Goal: Task Accomplishment & Management: Manage account settings

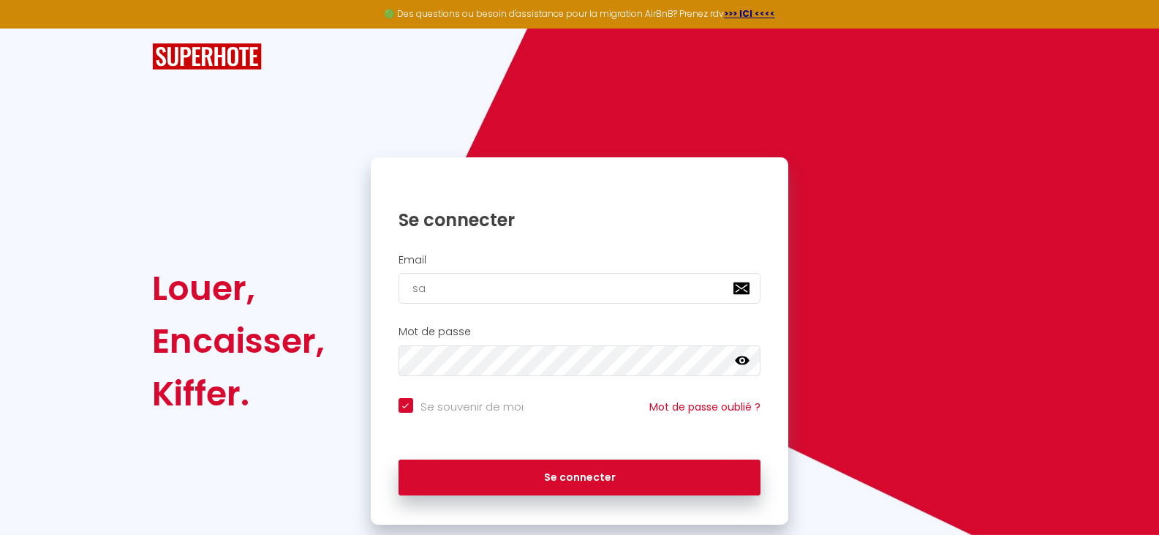
type input "sai"
checkbox input "true"
type input "saill"
checkbox input "true"
type input "saille"
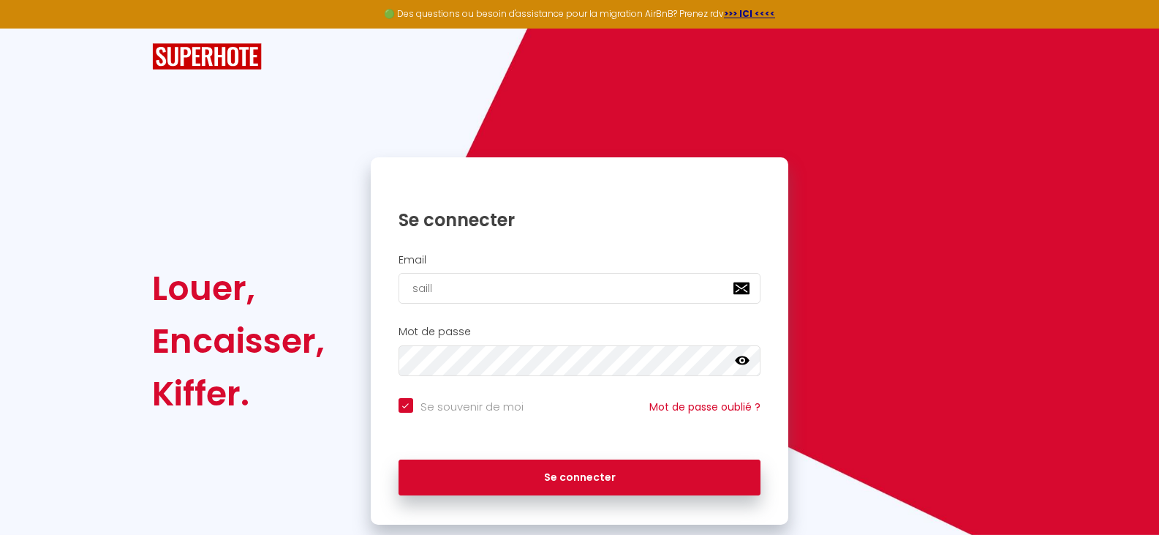
checkbox input "true"
type input "saille."
checkbox input "true"
type input "saille.j"
checkbox input "true"
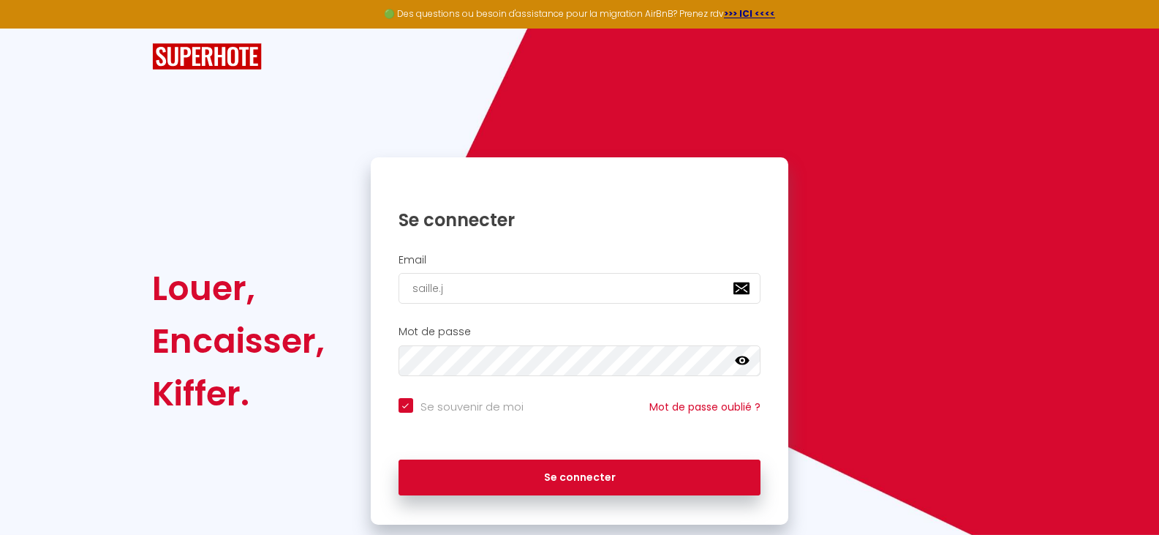
type input "[DOMAIN_NAME]"
checkbox input "true"
type input "saille.jer"
checkbox input "true"
type input "saille.jere"
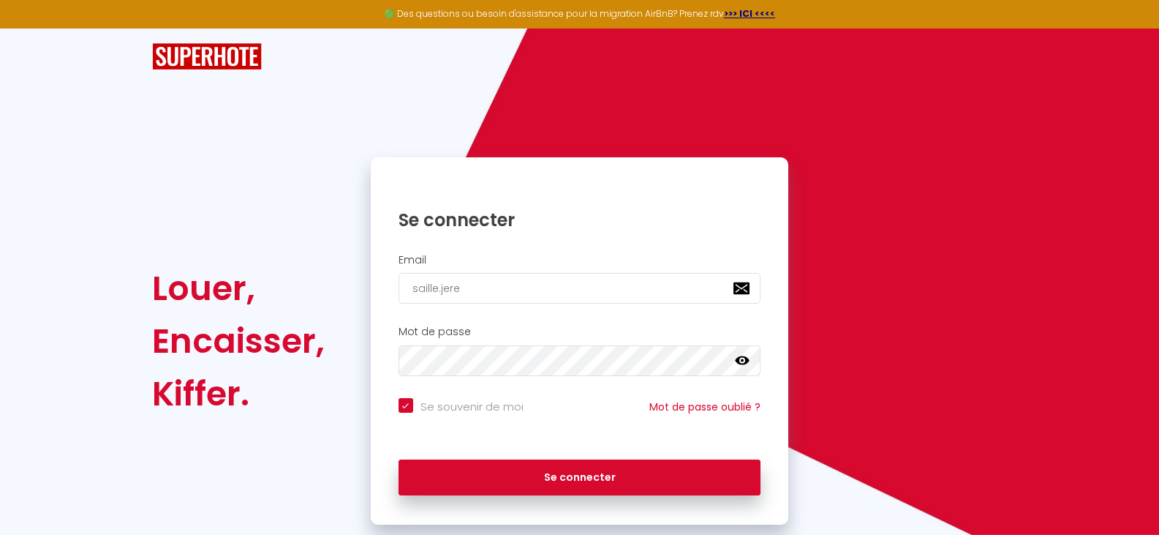
checkbox input "true"
type input "saille.jerem"
checkbox input "true"
type input "saille.jerem@"
checkbox input "true"
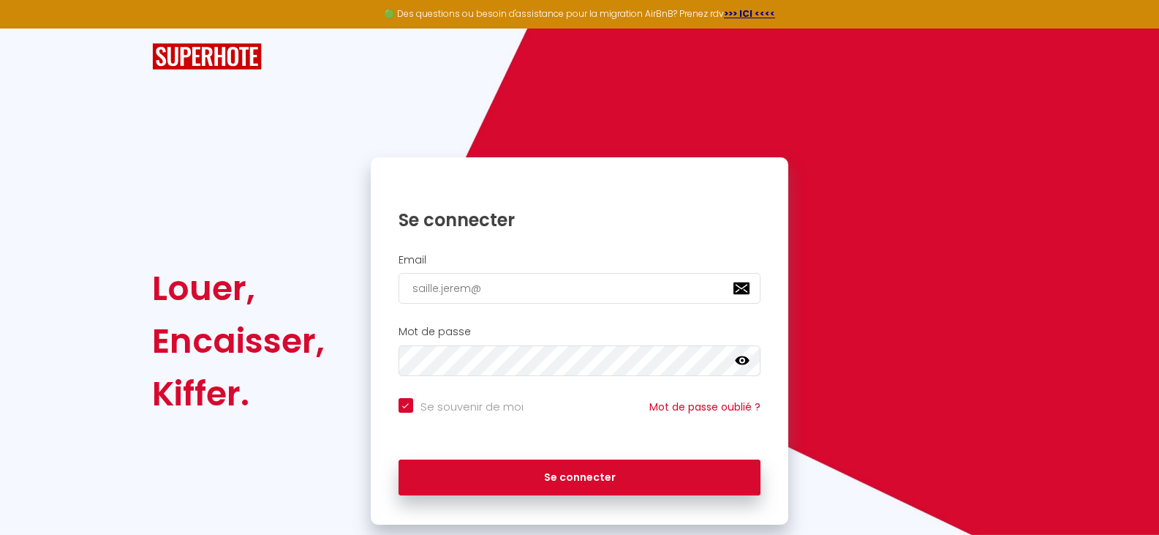
type input "saille.jerem@g"
checkbox input "true"
type input "saille.jerem@gm"
checkbox input "true"
type input "saille.jerem@gma"
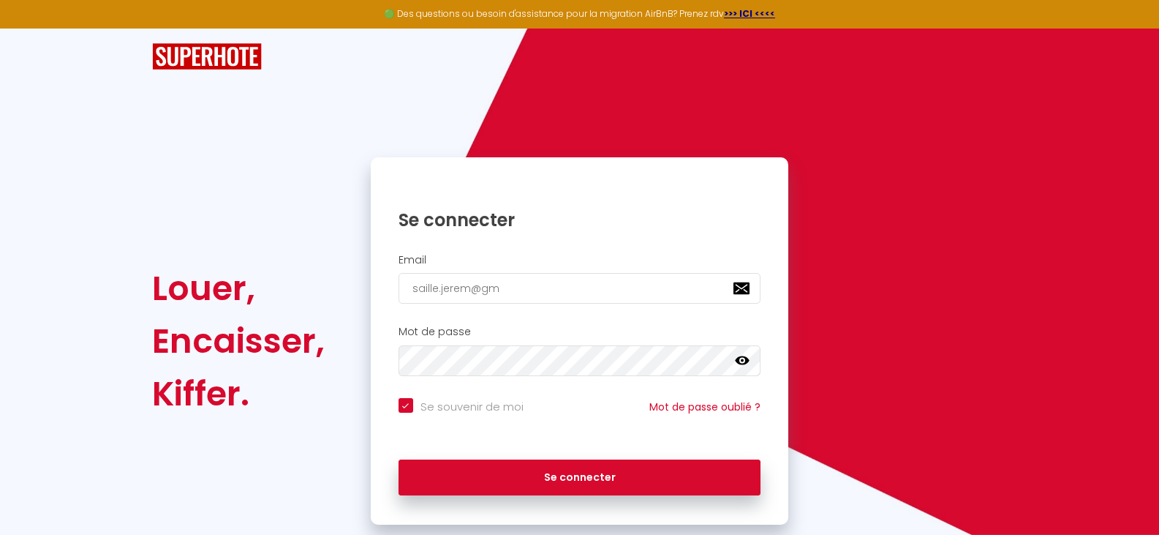
checkbox input "true"
type input "saille.jerem@gmai"
checkbox input "true"
type input "[EMAIL_ADDRESS]"
checkbox input "true"
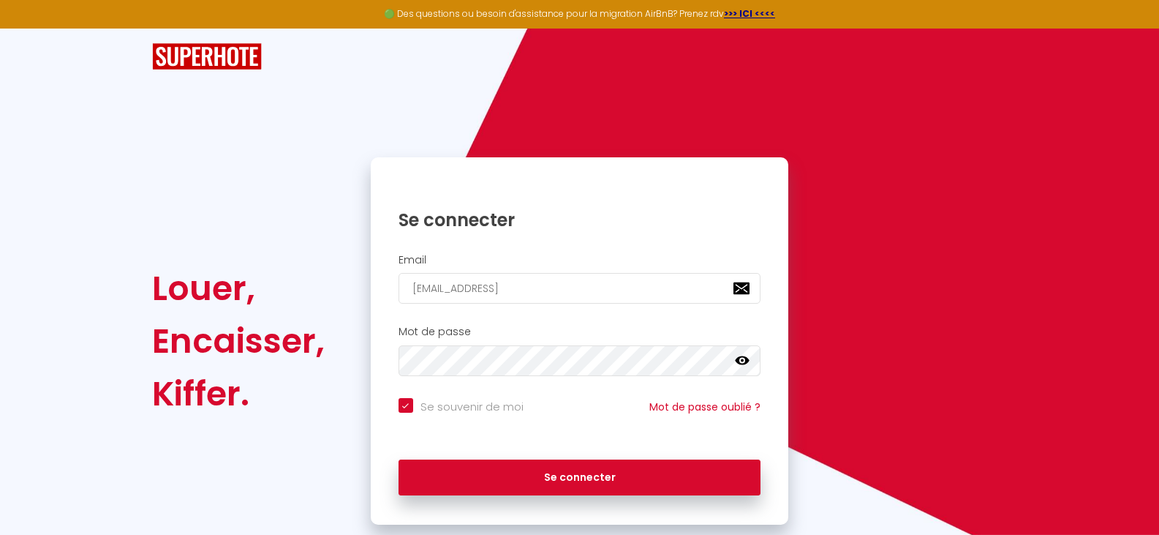
type input "[EMAIL_ADDRESS]."
checkbox input "true"
type input "saille.jerem@gmail.c"
checkbox input "true"
type input "[EMAIL_ADDRESS][DOMAIN_NAME]"
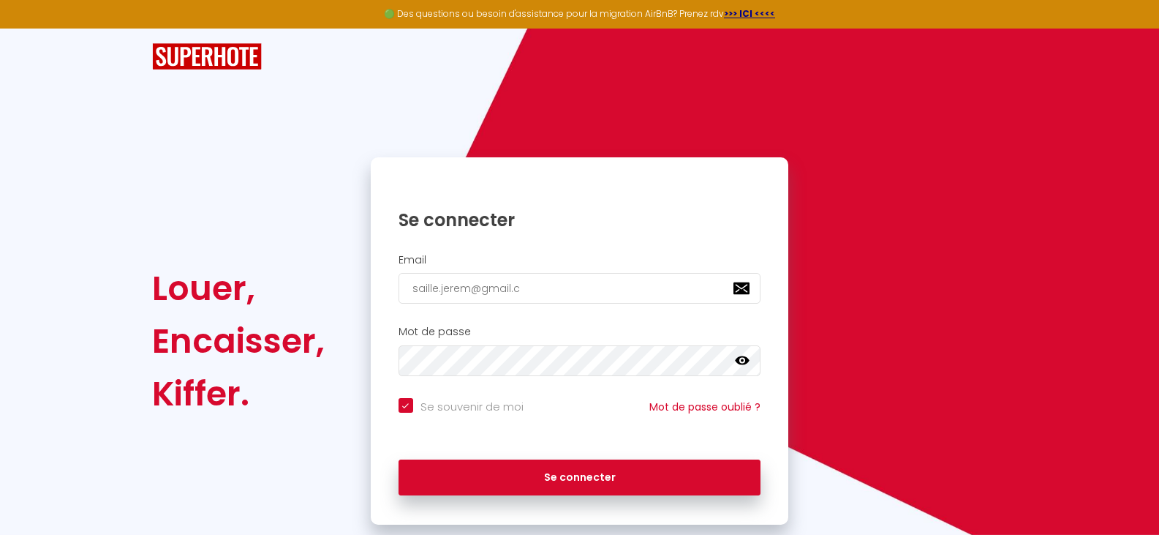
checkbox input "true"
type input "[EMAIL_ADDRESS][DOMAIN_NAME]"
checkbox input "true"
click at [468, 291] on input "[EMAIL_ADDRESS][DOMAIN_NAME]" at bounding box center [580, 288] width 363 height 31
type input "[EMAIL_ADDRESS][PERSON_NAME][DOMAIN_NAME]"
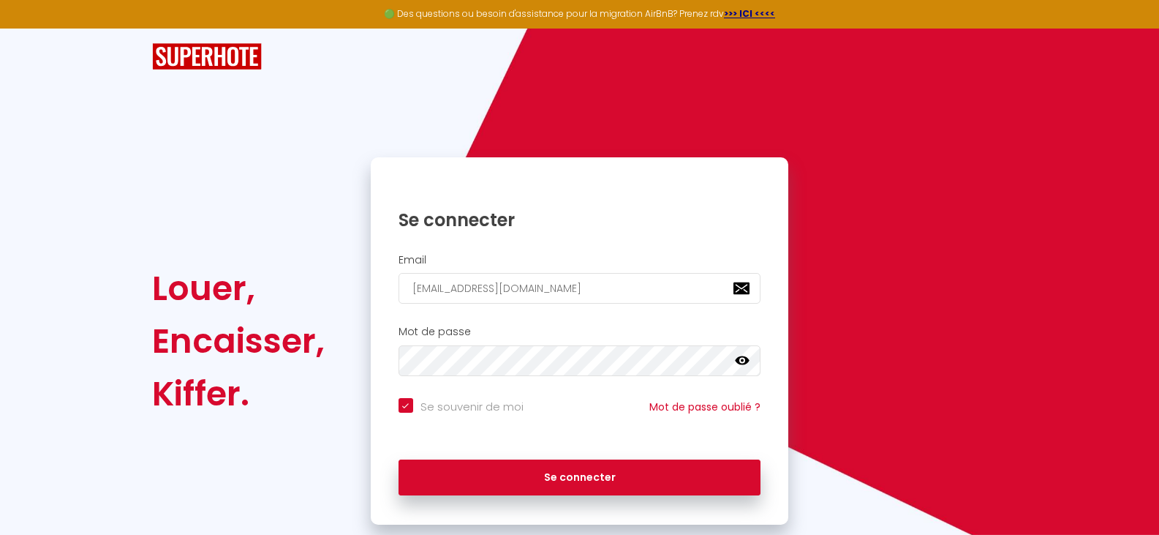
checkbox input "true"
type input "[EMAIL_ADDRESS][PERSON_NAME][DOMAIN_NAME]"
click at [399, 459] on button "Se connecter" at bounding box center [580, 477] width 363 height 37
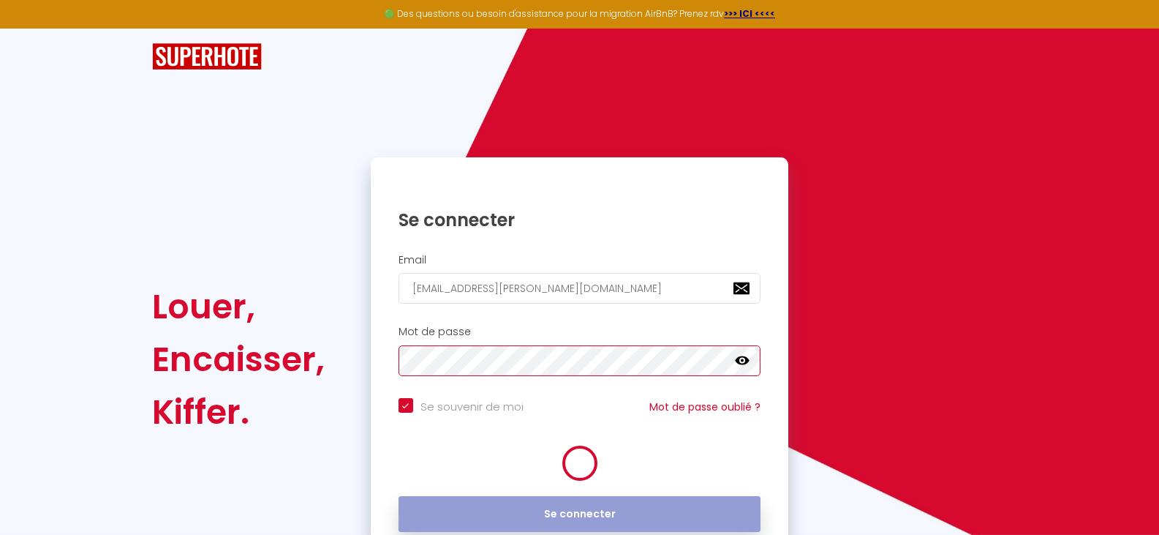
checkbox input "true"
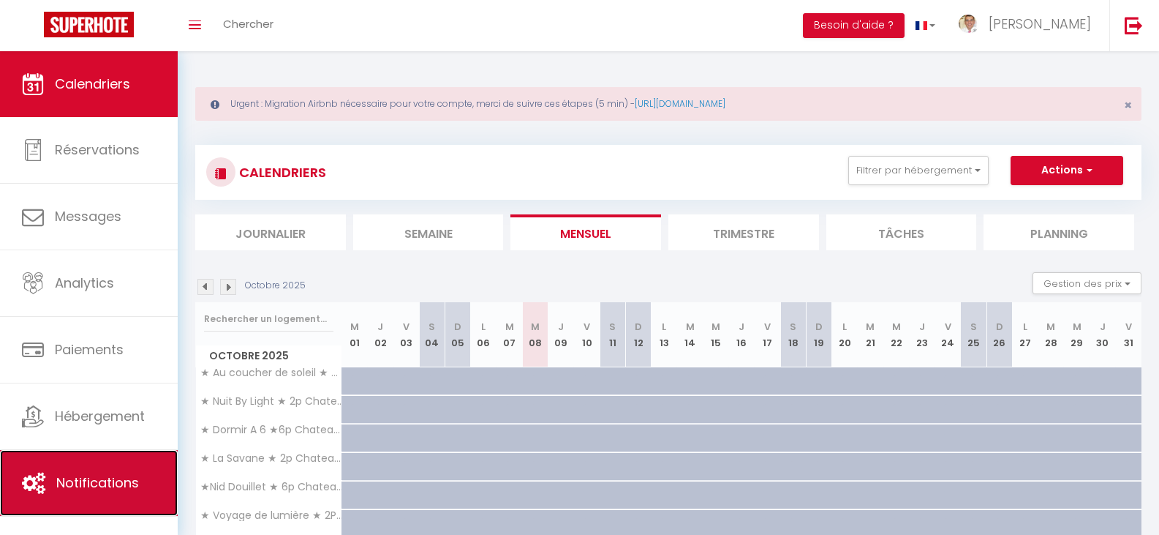
click at [103, 478] on span "Notifications" at bounding box center [97, 482] width 83 height 18
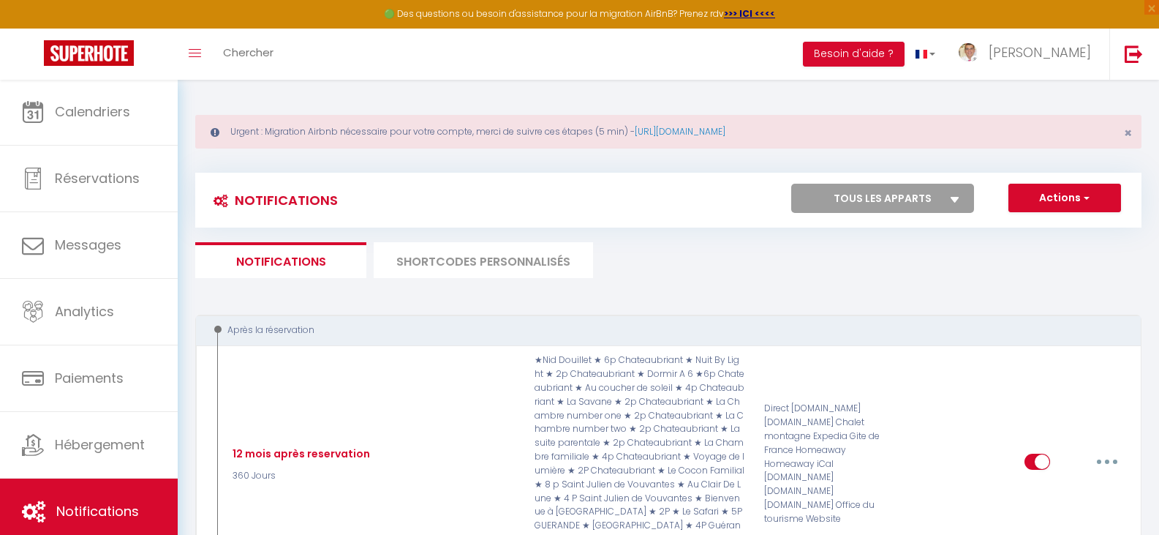
click at [963, 208] on select "Tous les apparts ★ Au coucher de soleil ★ 4p Chateaubriant ★ Nuit By Light ★ 2p…" at bounding box center [882, 198] width 183 height 29
select select "13889"
click at [791, 184] on select "Tous les apparts ★ Au coucher de soleil ★ 4p Chateaubriant ★ Nuit By Light ★ 2p…" at bounding box center [882, 198] width 183 height 29
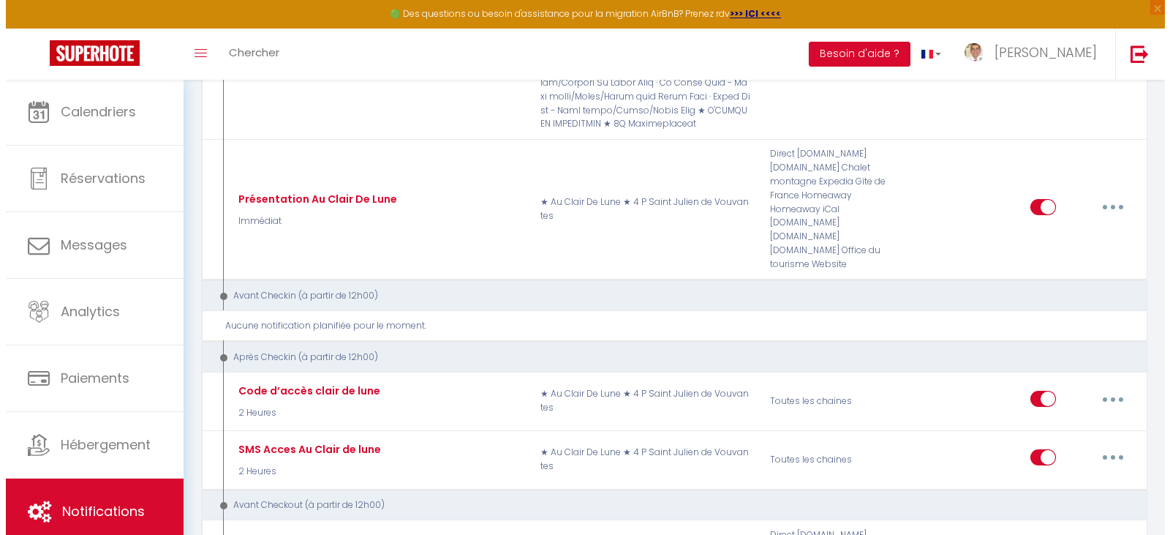
scroll to position [788, 0]
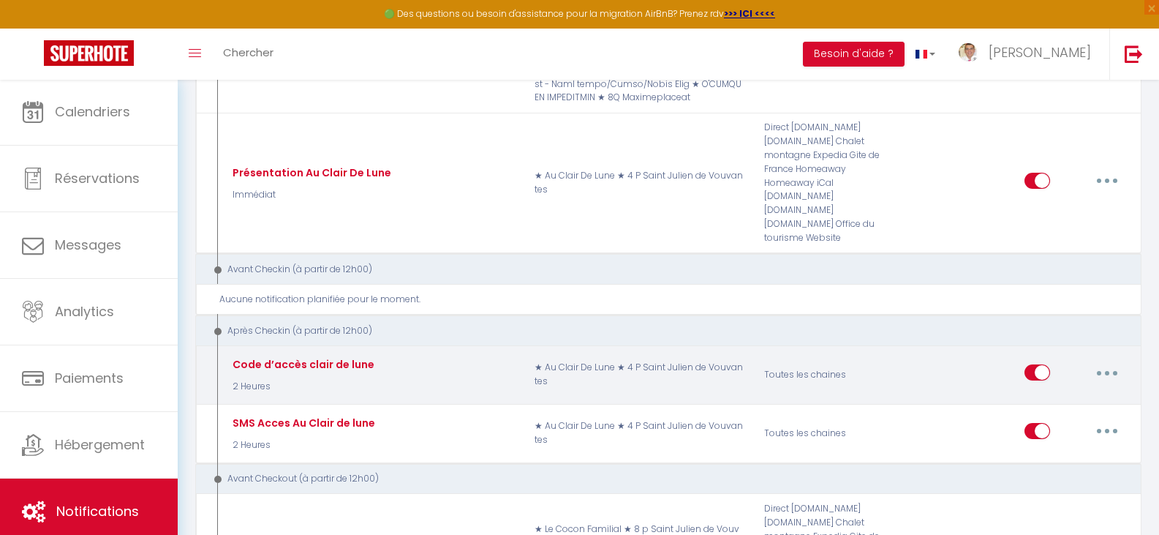
click at [1093, 361] on button "button" at bounding box center [1107, 372] width 41 height 23
click at [1073, 393] on link "Editer" at bounding box center [1069, 405] width 108 height 25
type input "Code d’accès clair de lune"
select select "3"
select select "2 Heures"
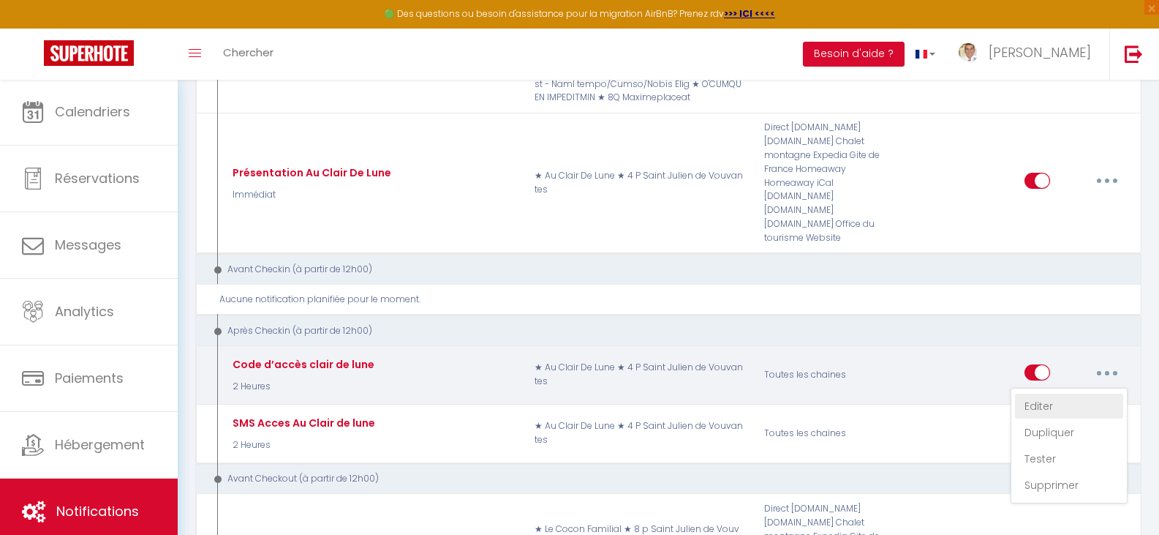
select select
checkbox input "true"
checkbox input "false"
radio input "true"
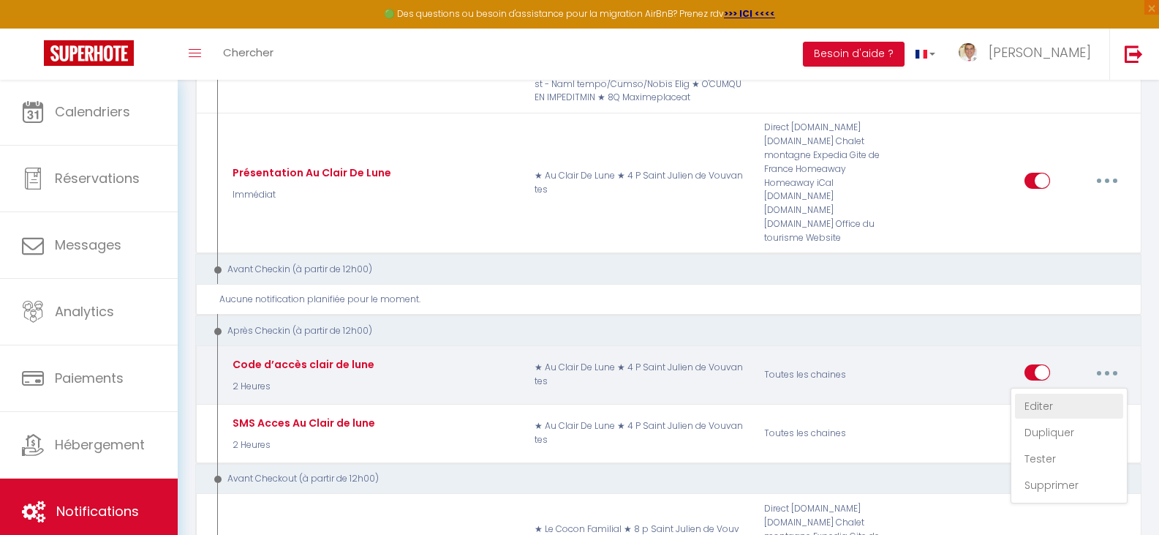
type input "Code d'accès aux clair de lune"
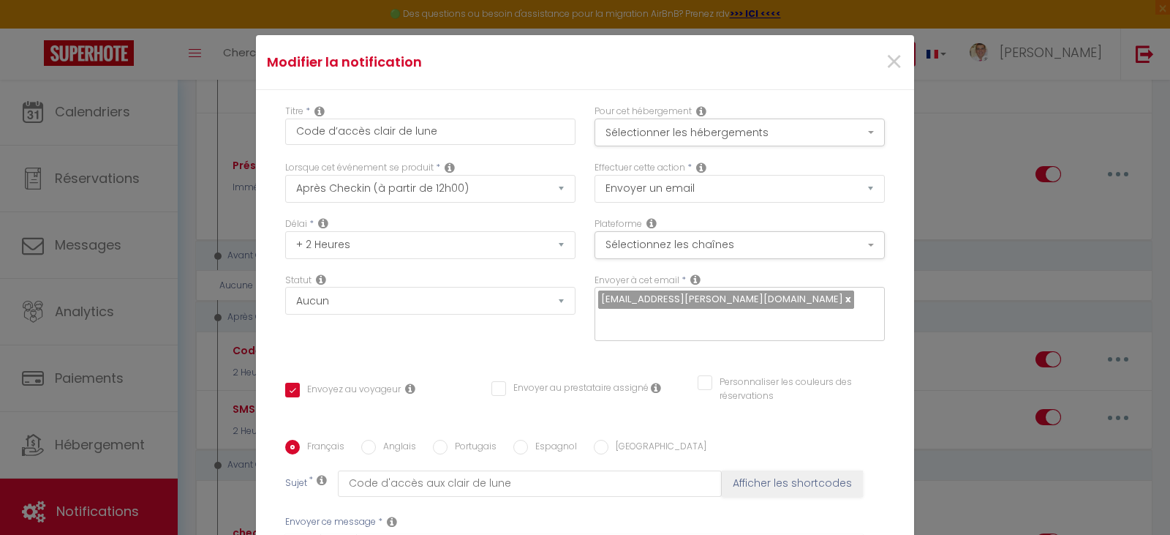
click at [843, 304] on link at bounding box center [847, 299] width 8 height 14
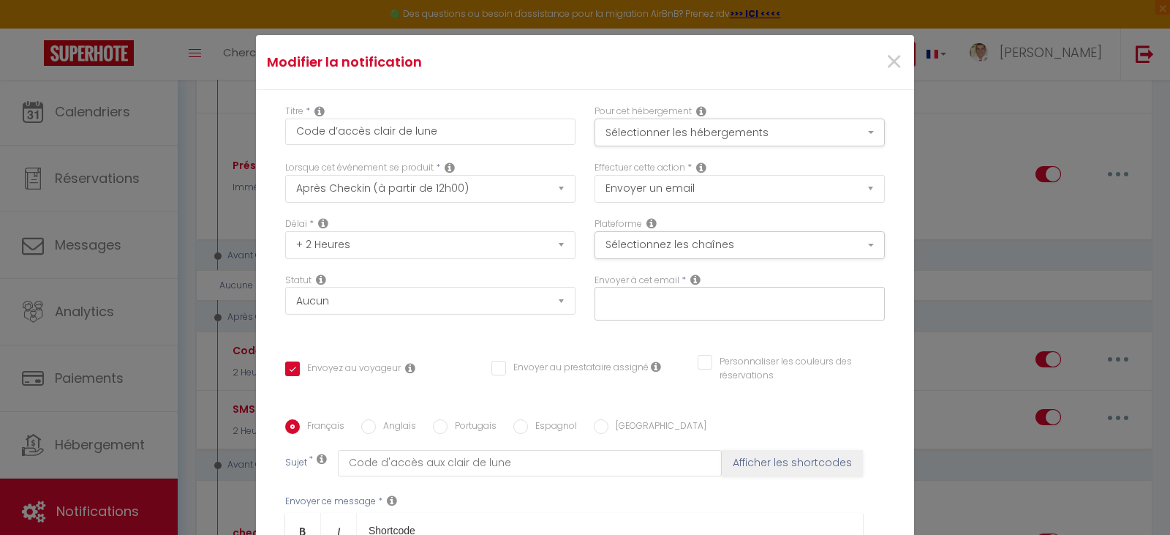
checkbox input "true"
checkbox input "false"
click at [715, 304] on input "text" at bounding box center [736, 300] width 276 height 19
type input "[EMAIL_ADDRESS][DOMAIN_NAME]"
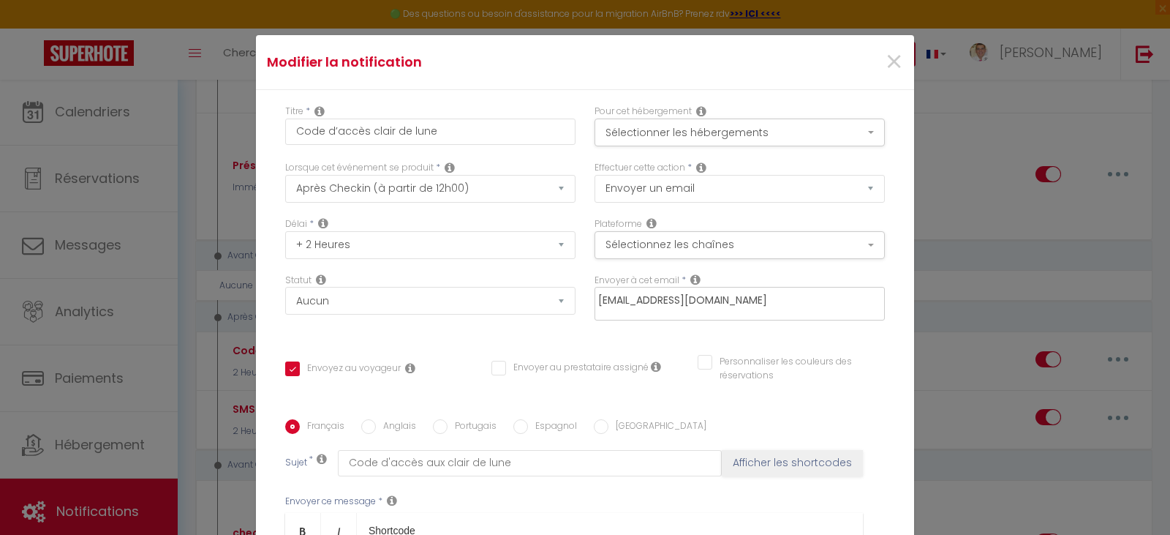
checkbox input "true"
checkbox input "false"
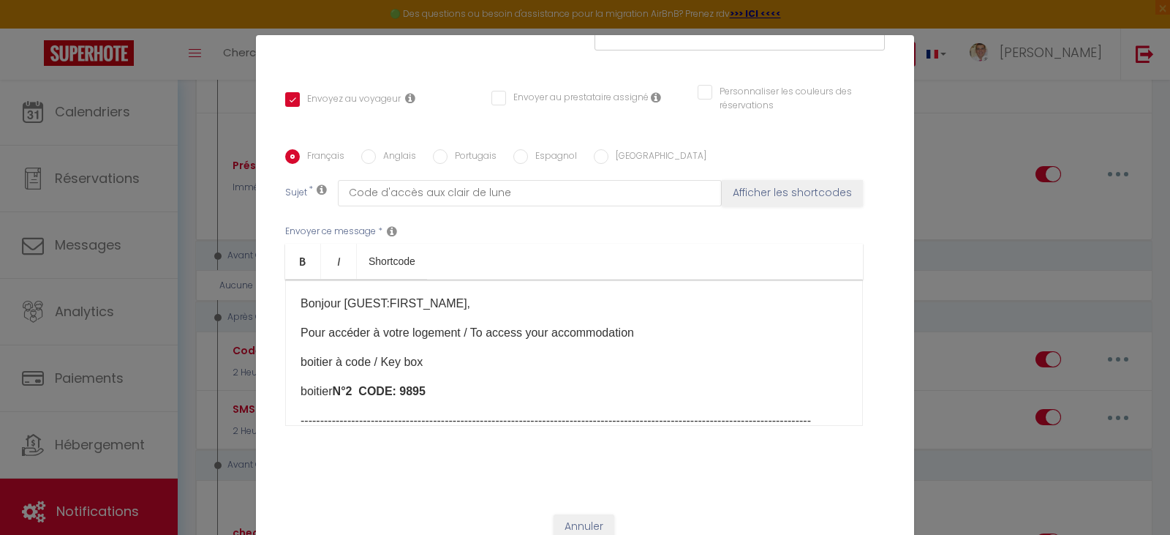
scroll to position [298, 0]
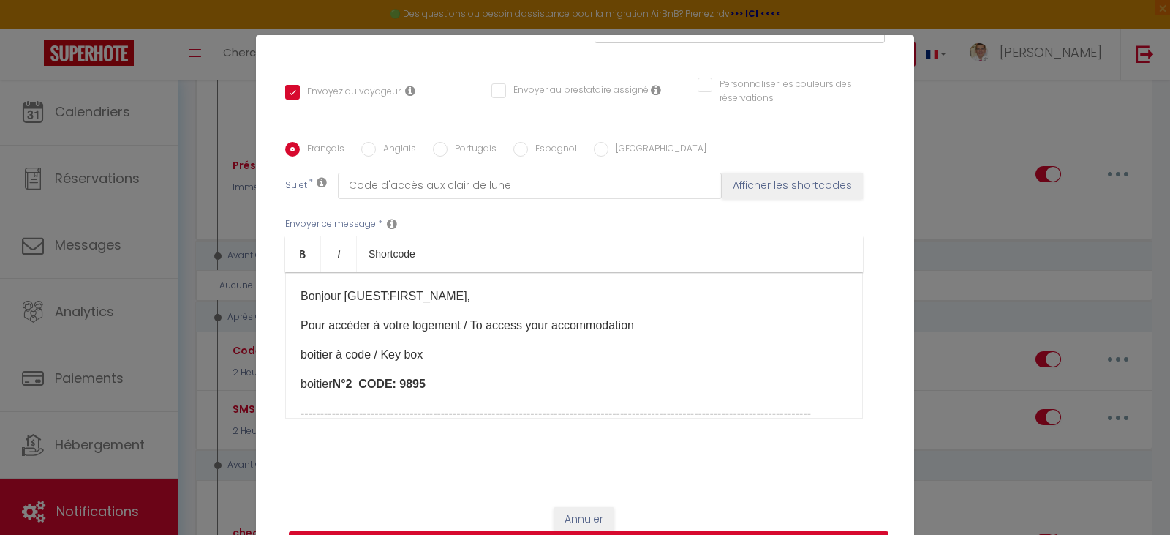
click at [774, 532] on button "Mettre à jour" at bounding box center [589, 545] width 600 height 28
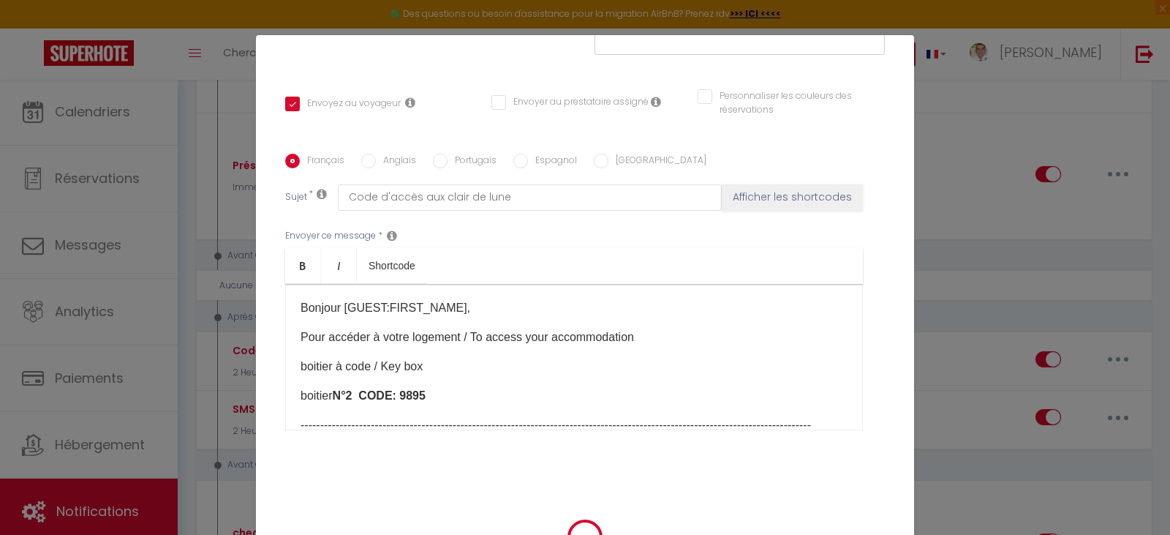
checkbox input "true"
checkbox input "false"
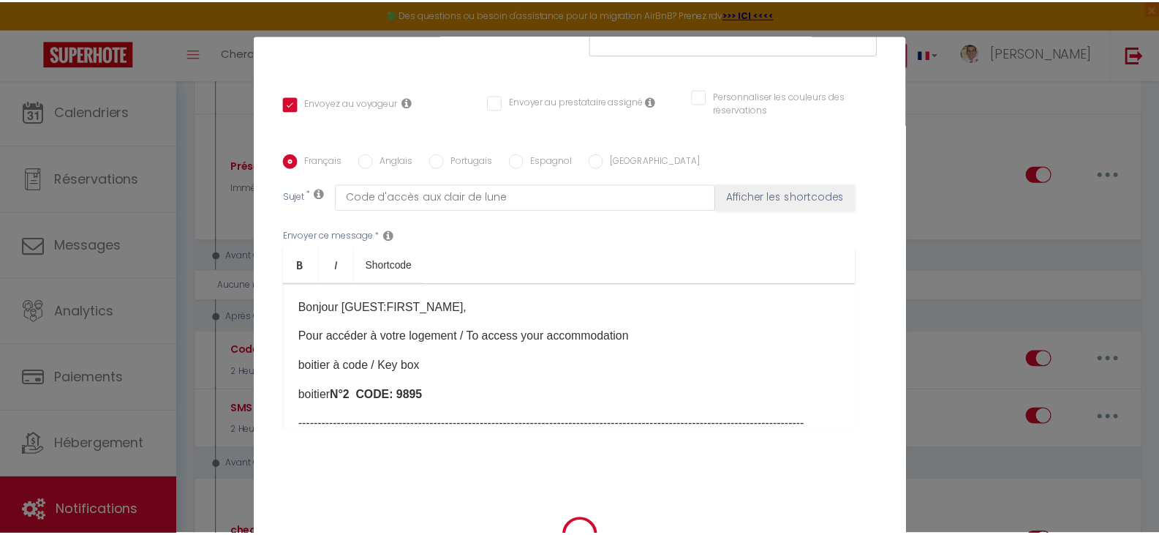
scroll to position [283, 0]
